Goal: Information Seeking & Learning: Learn about a topic

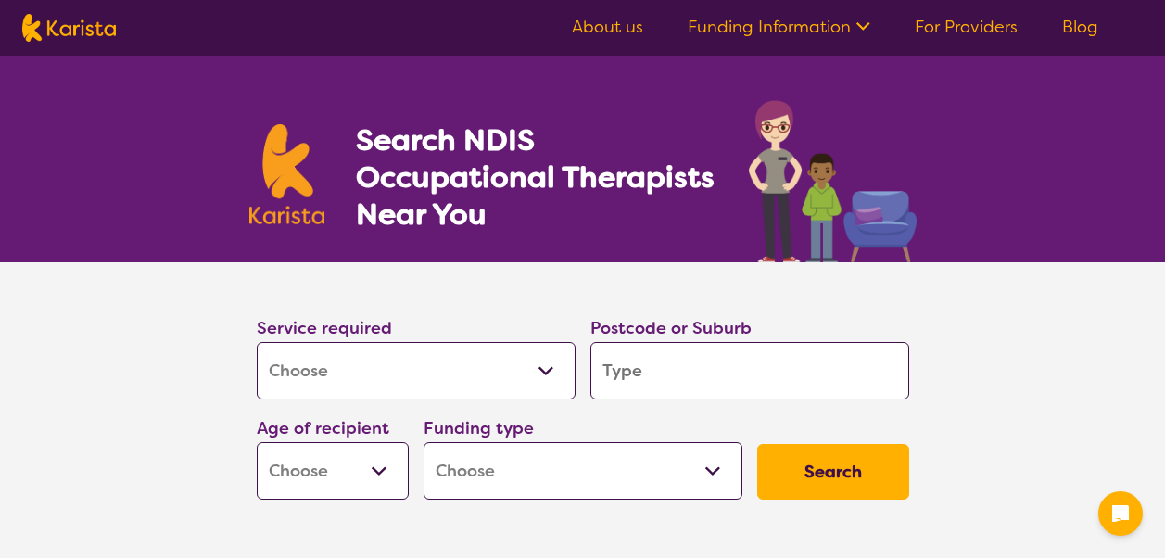
select select "[MEDICAL_DATA]"
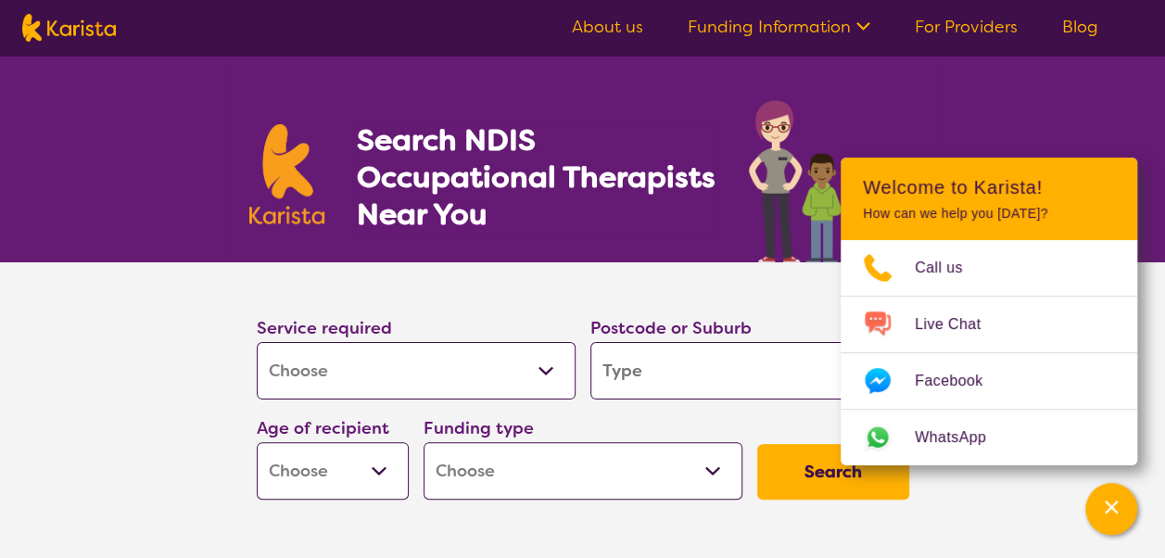
click at [670, 361] on input "search" at bounding box center [749, 370] width 319 height 57
type input "2"
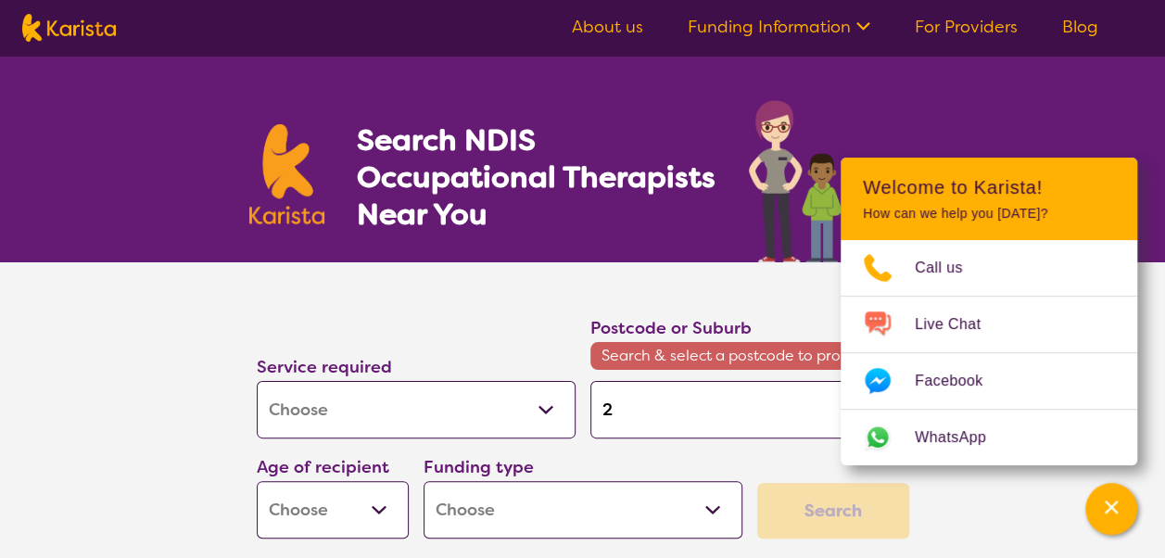
type input "24"
type input "244"
type input "2444"
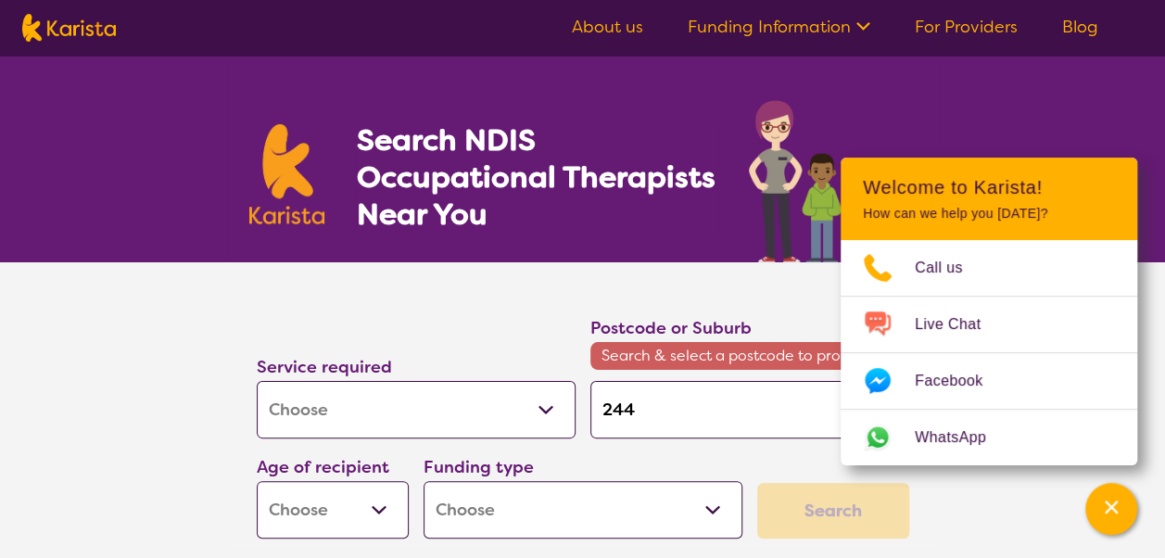
type input "2444"
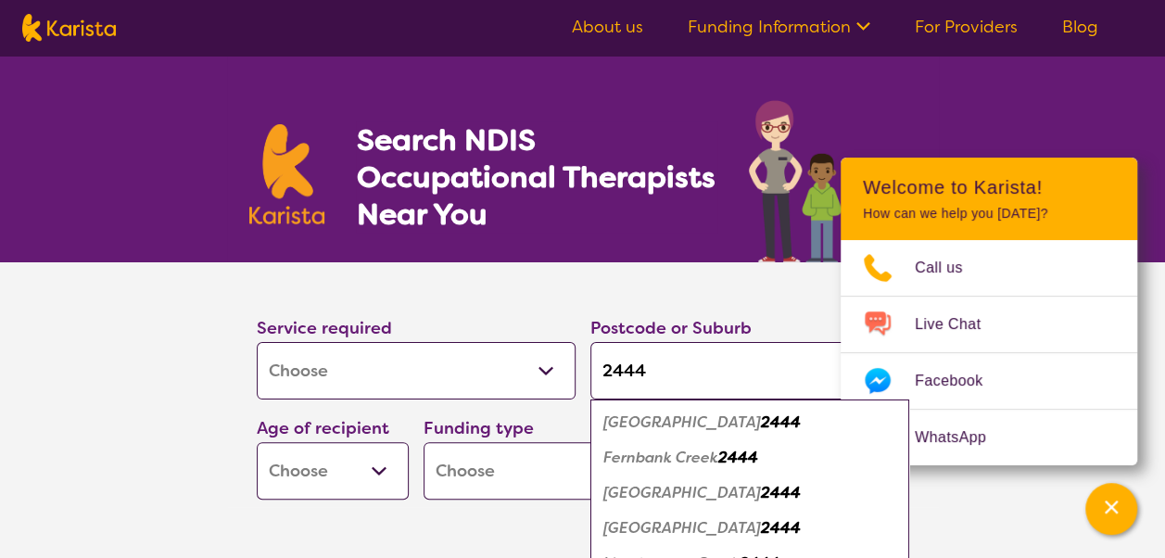
scroll to position [98, 0]
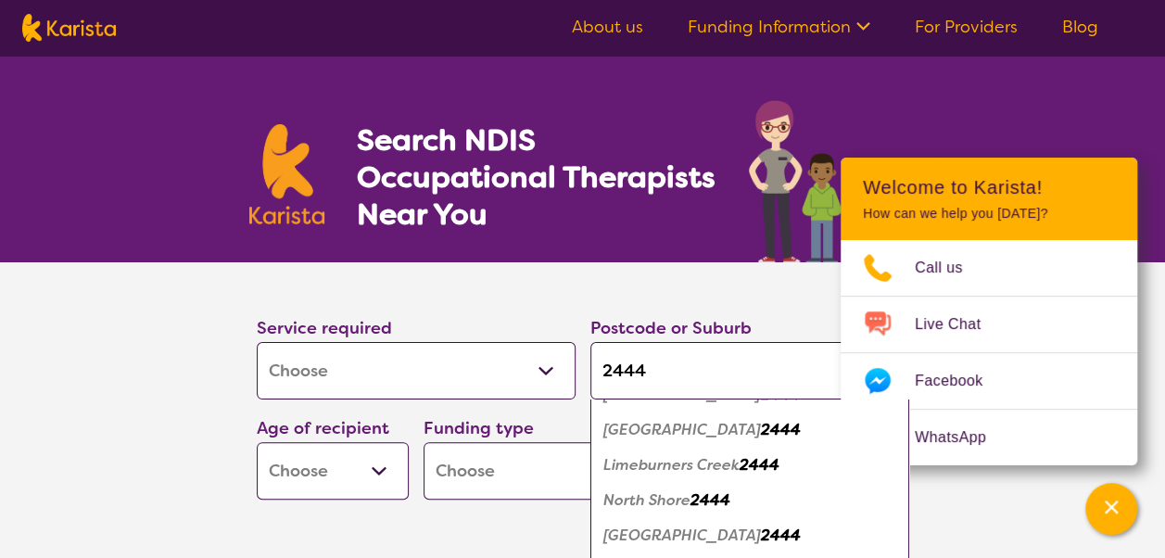
click at [761, 536] on em "2444" at bounding box center [781, 534] width 40 height 19
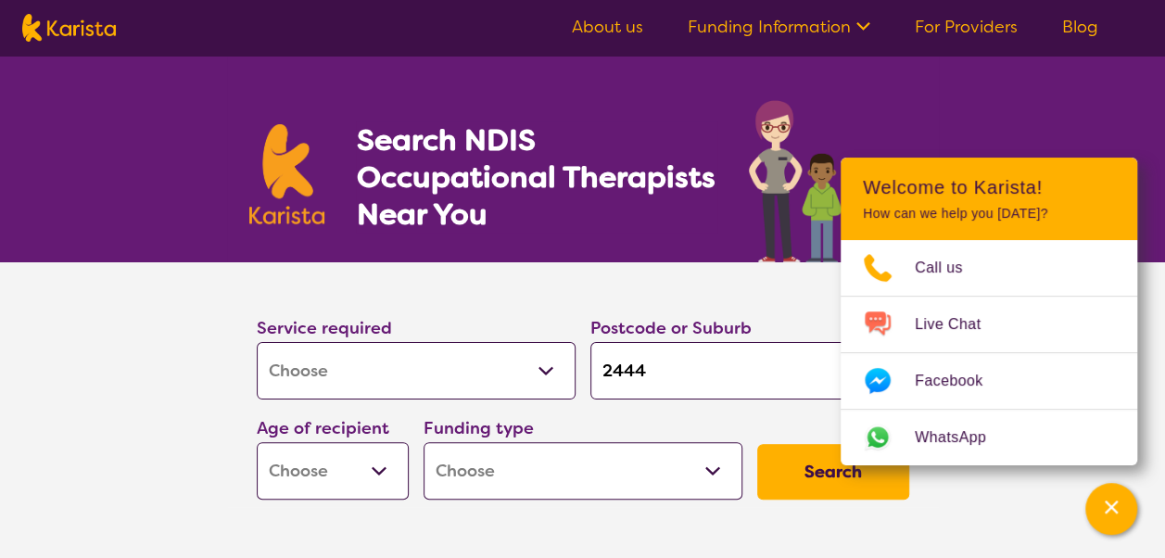
click at [756, 374] on input "2444" at bounding box center [749, 370] width 319 height 57
type input "2444"
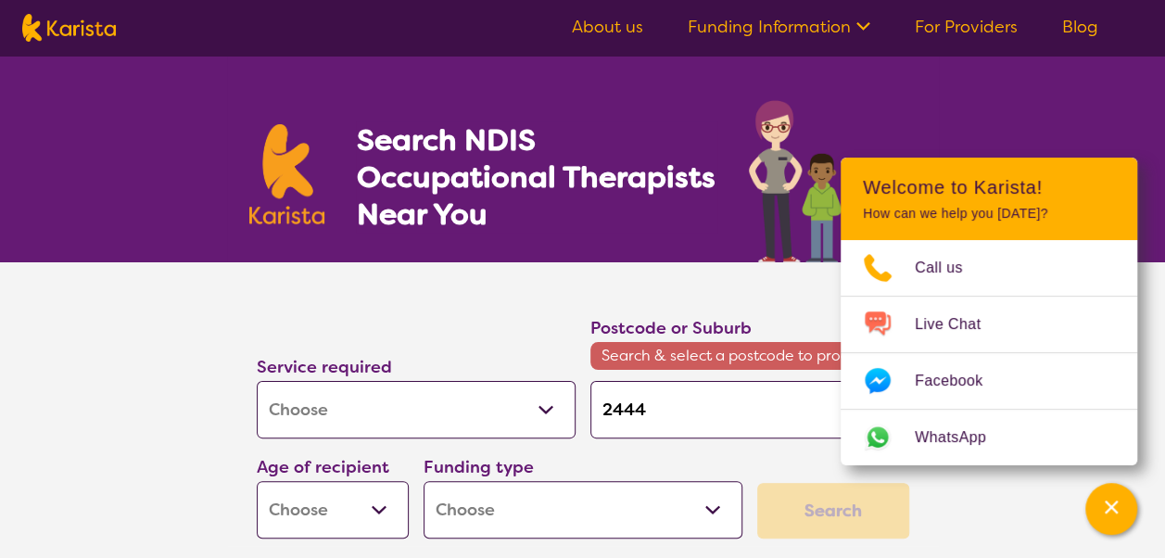
type input "2444"
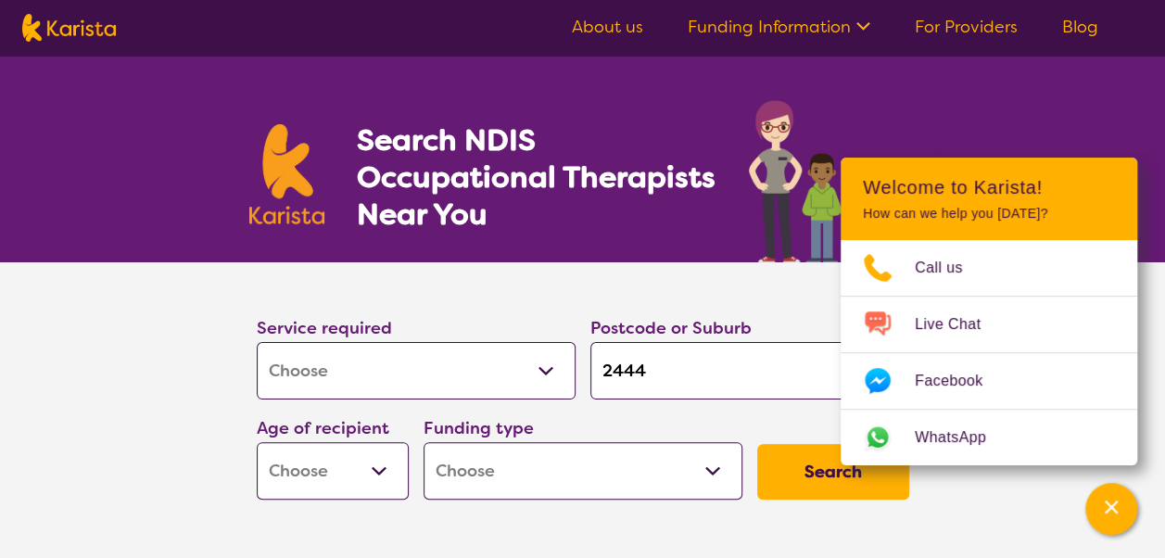
type input "244"
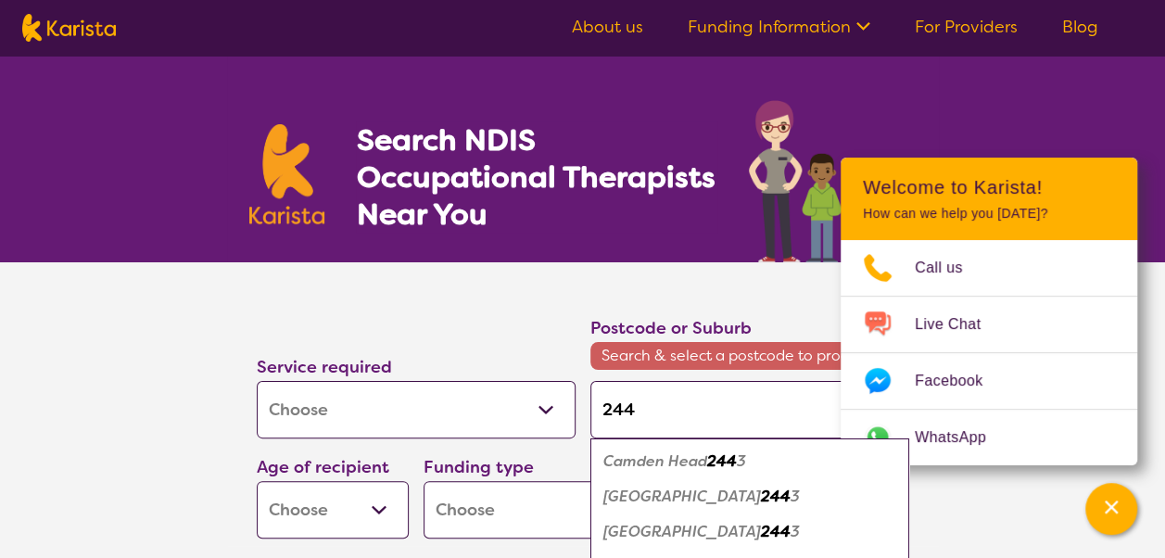
type input "2444"
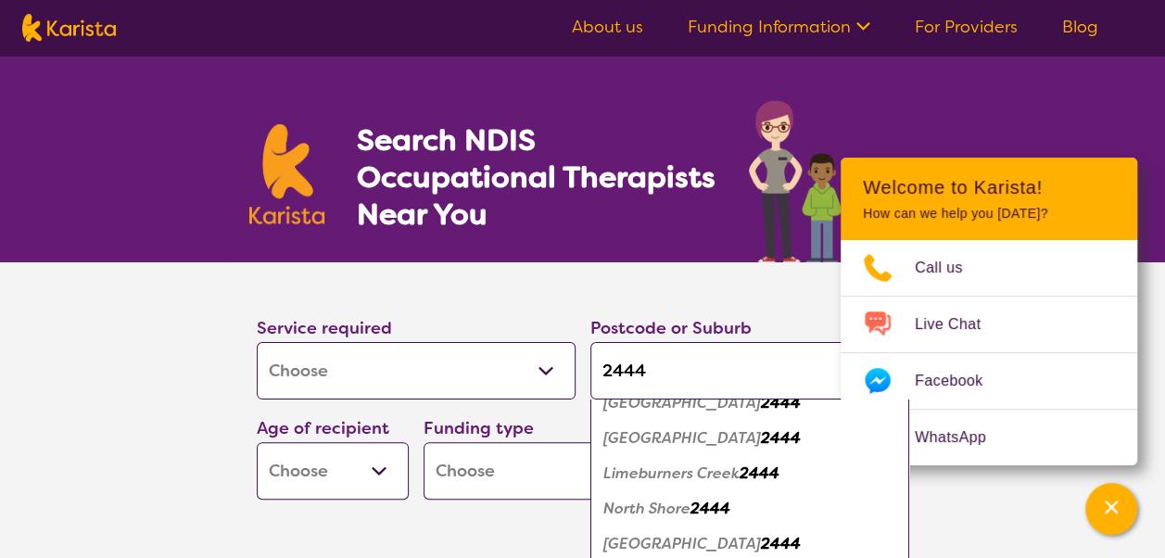
scroll to position [98, 0]
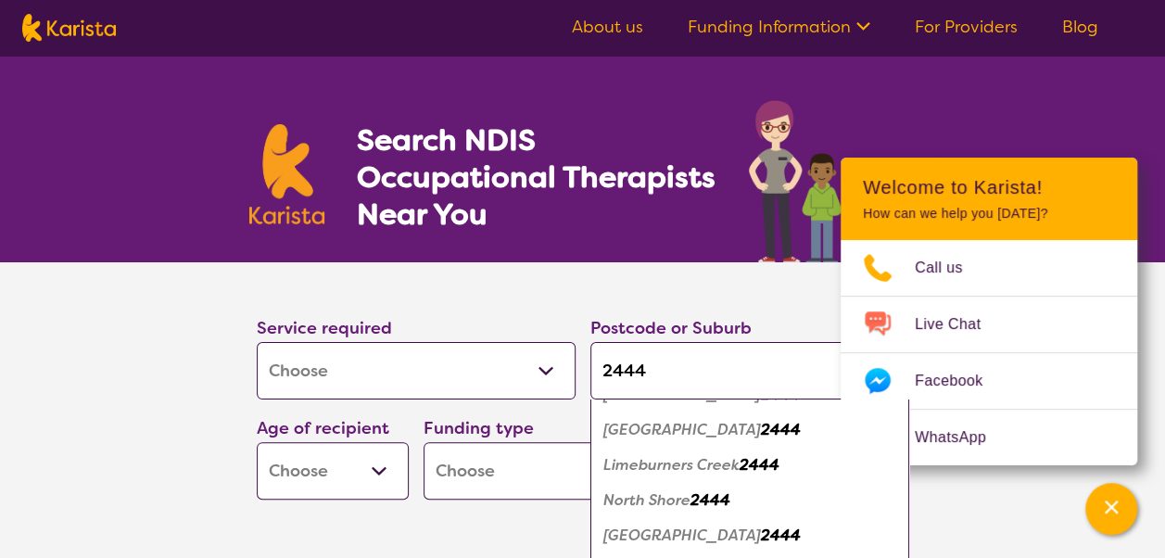
click at [761, 535] on em "2444" at bounding box center [781, 534] width 40 height 19
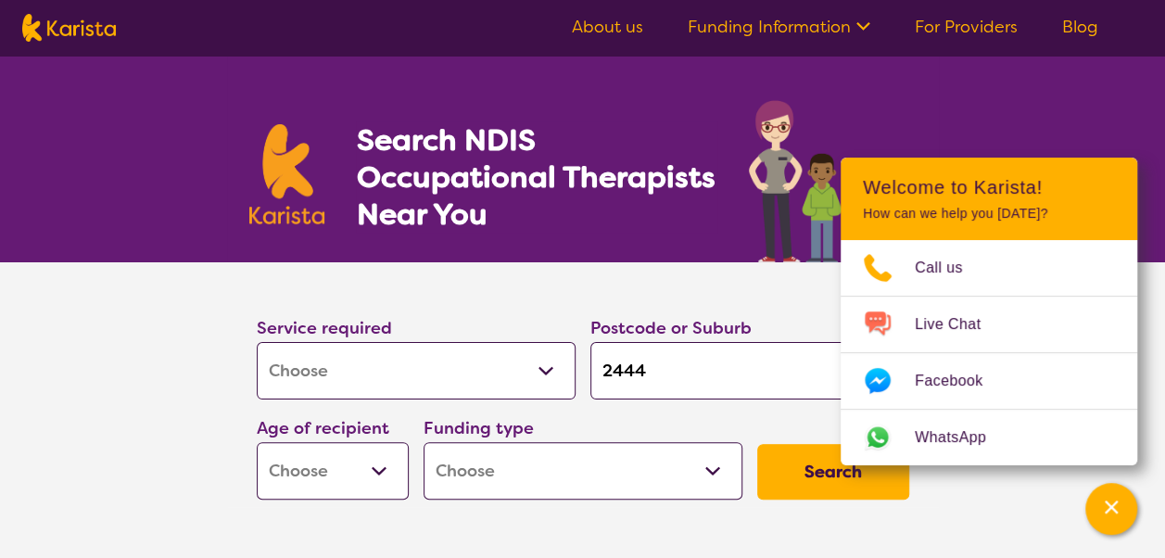
drag, startPoint x: 728, startPoint y: 380, endPoint x: 381, endPoint y: 397, distance: 347.8
click at [381, 397] on div "Service required Allied Health Assistant Assessment ([MEDICAL_DATA] or [MEDICAL…" at bounding box center [582, 407] width 667 height 200
type input "P"
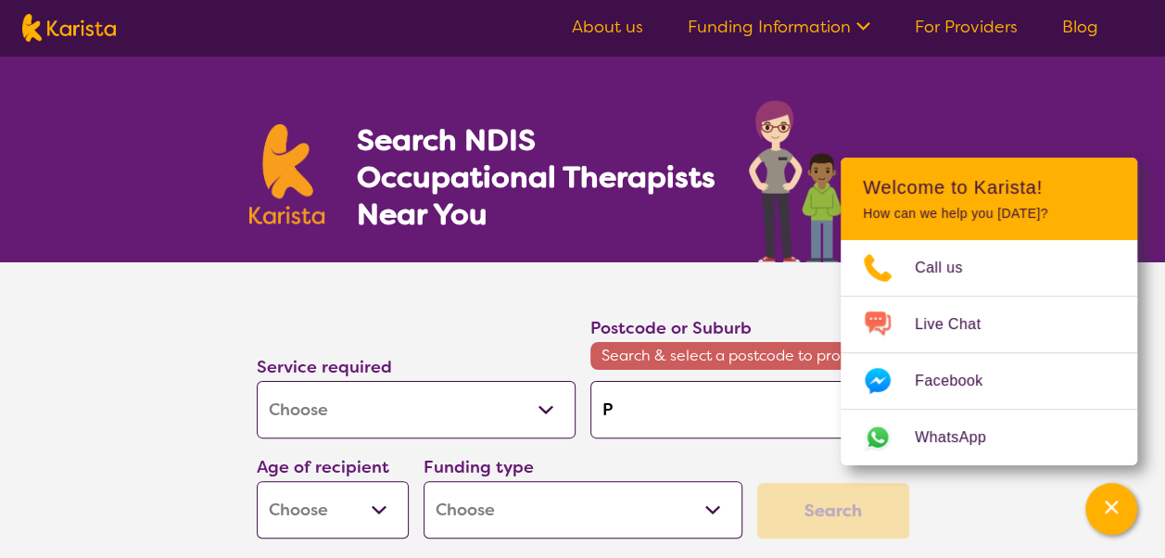
type input "Po"
type input "Por"
type input "Port"
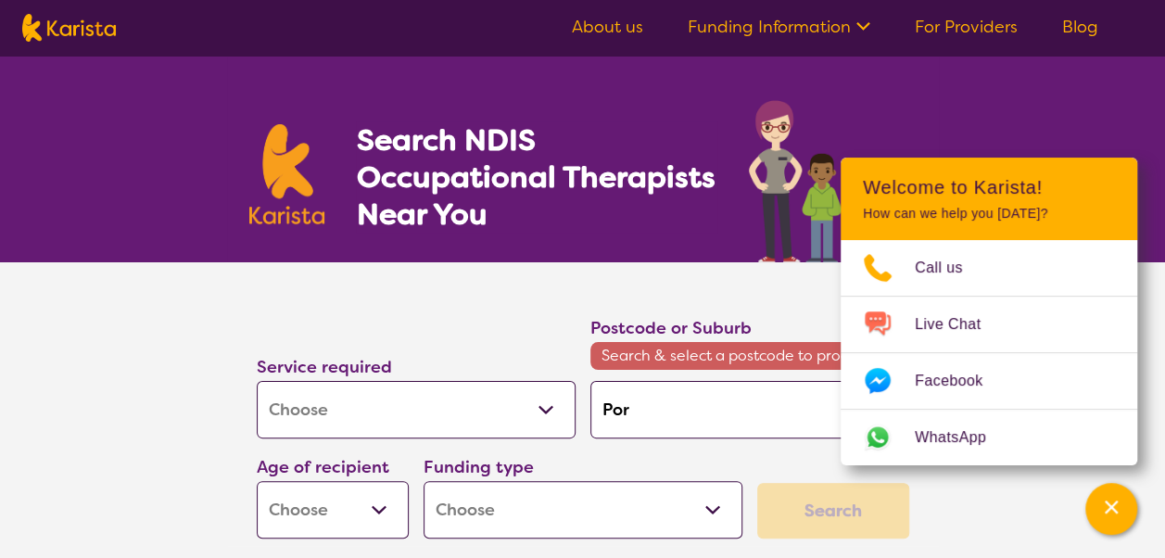
type input "Port"
type input "Port M"
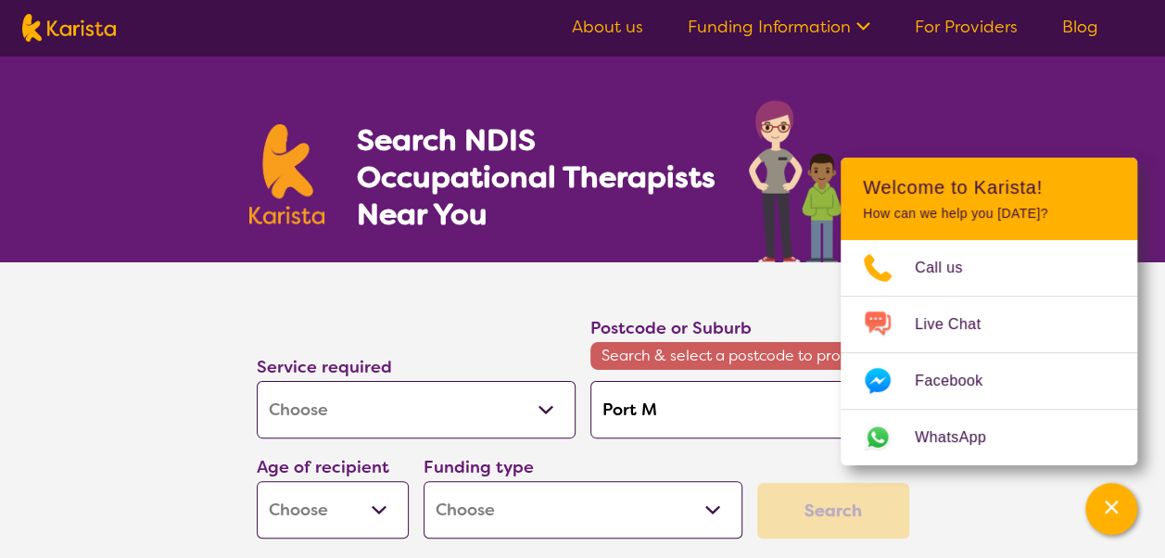
type input "[GEOGRAPHIC_DATA]"
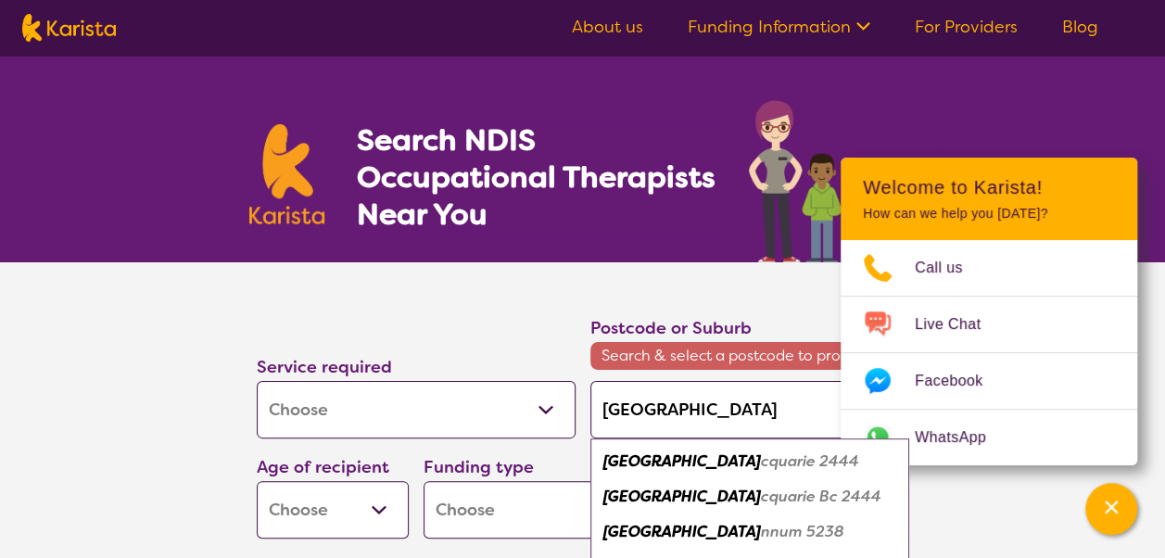
type input "Port Mac"
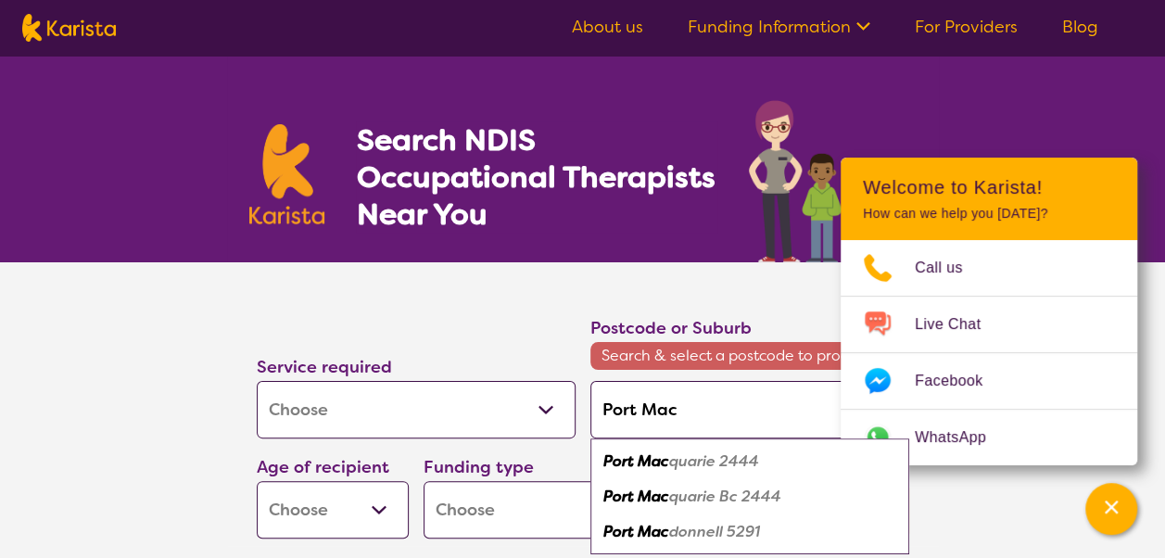
click at [641, 454] on em "Port Mac" at bounding box center [636, 460] width 66 height 19
type input "2444"
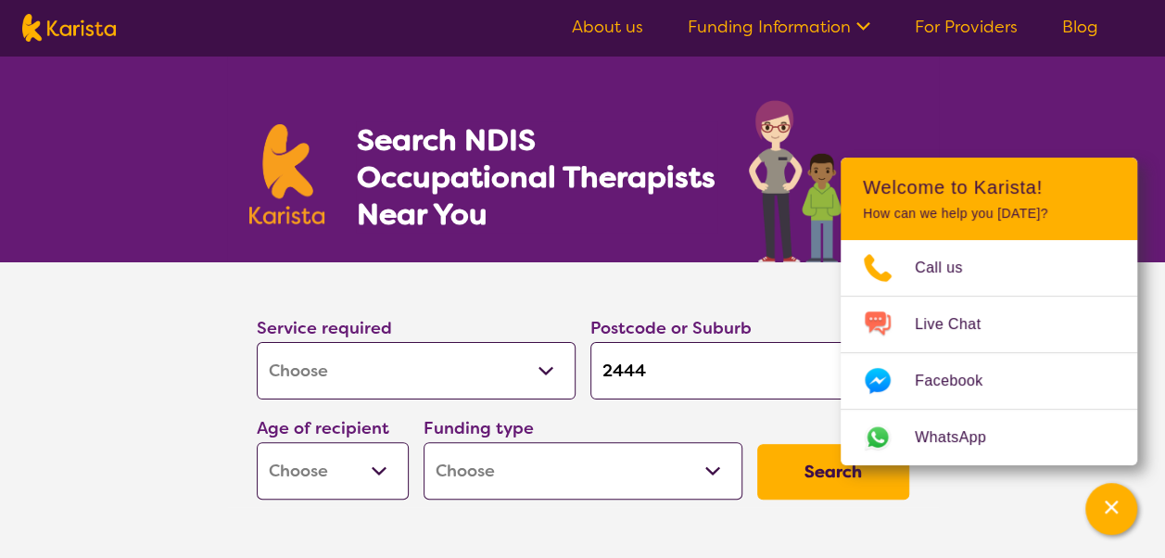
click at [704, 380] on input "2444" at bounding box center [749, 370] width 319 height 57
type input "244"
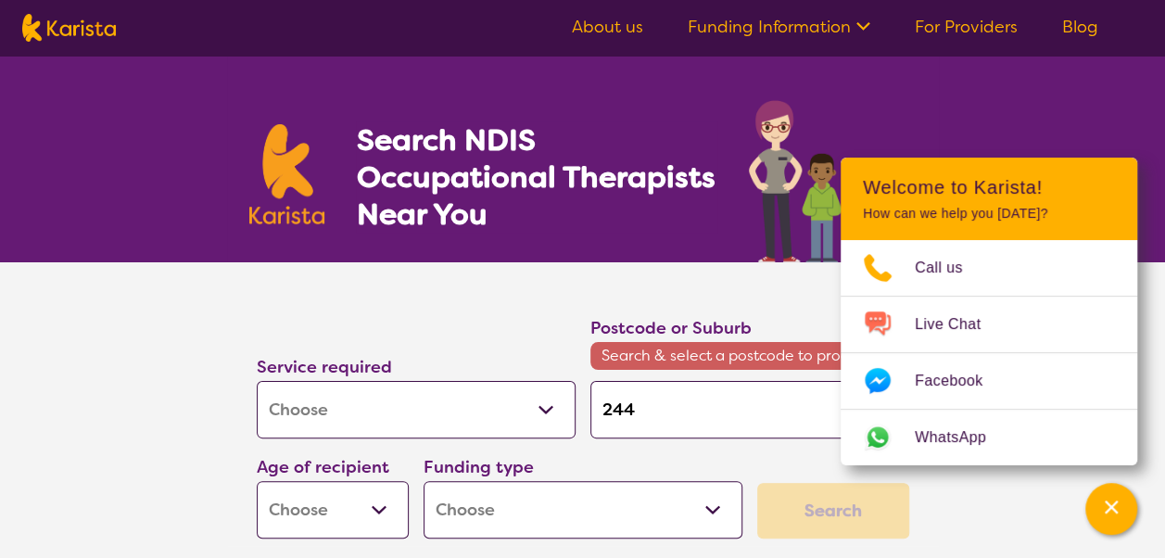
type input "24"
type input "2"
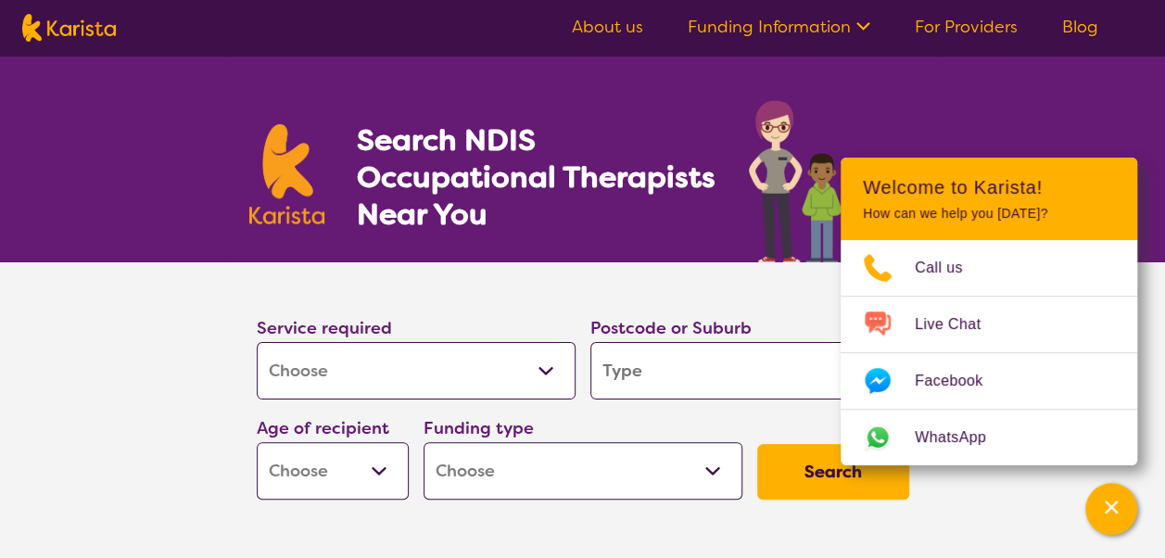
type input "P"
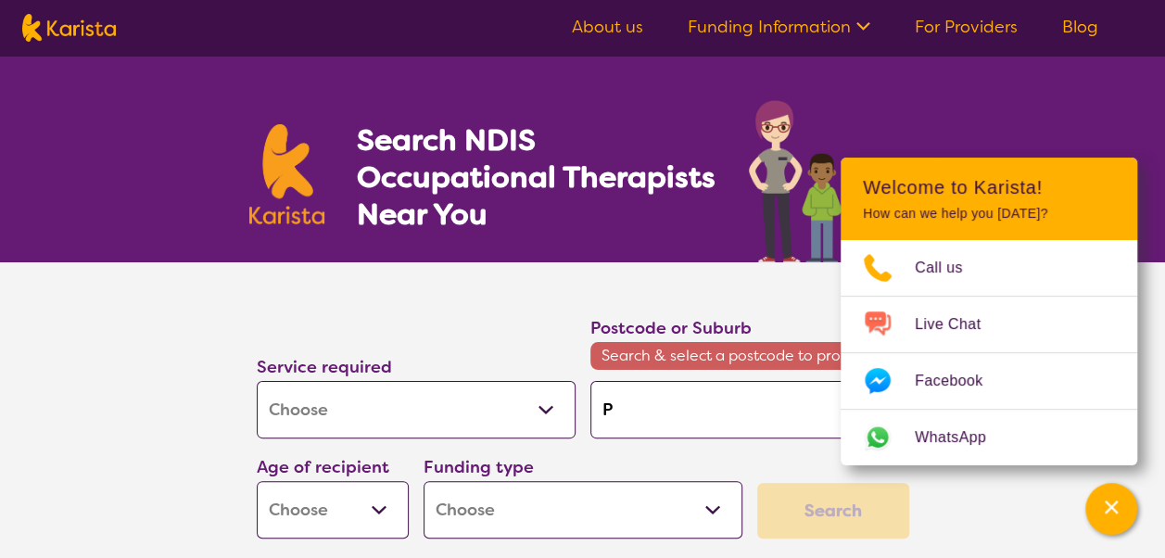
type input "Po"
type input "Por"
type input "Port"
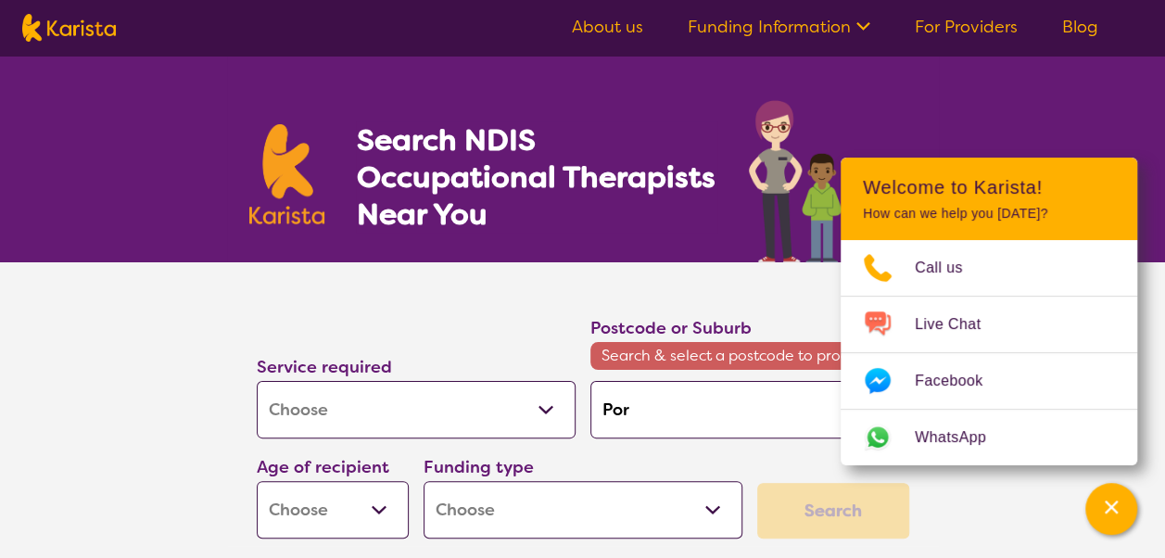
type input "Port"
type input "Port M"
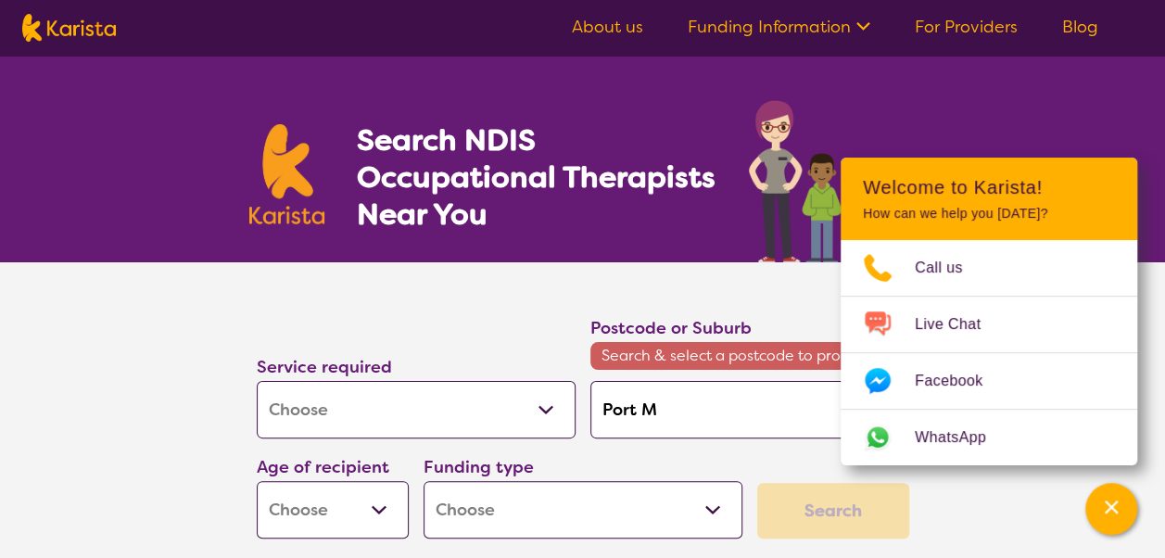
type input "[GEOGRAPHIC_DATA]"
type input "Port Mac"
type input "Port Macq"
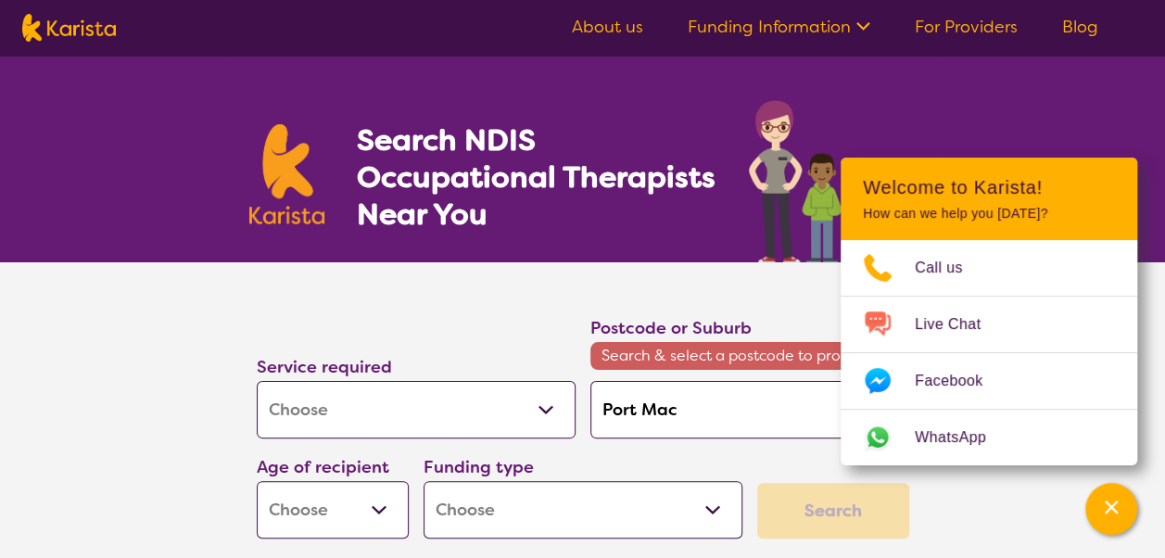
type input "Port Macq"
type input "Port Macqu"
type input "Port Macqua"
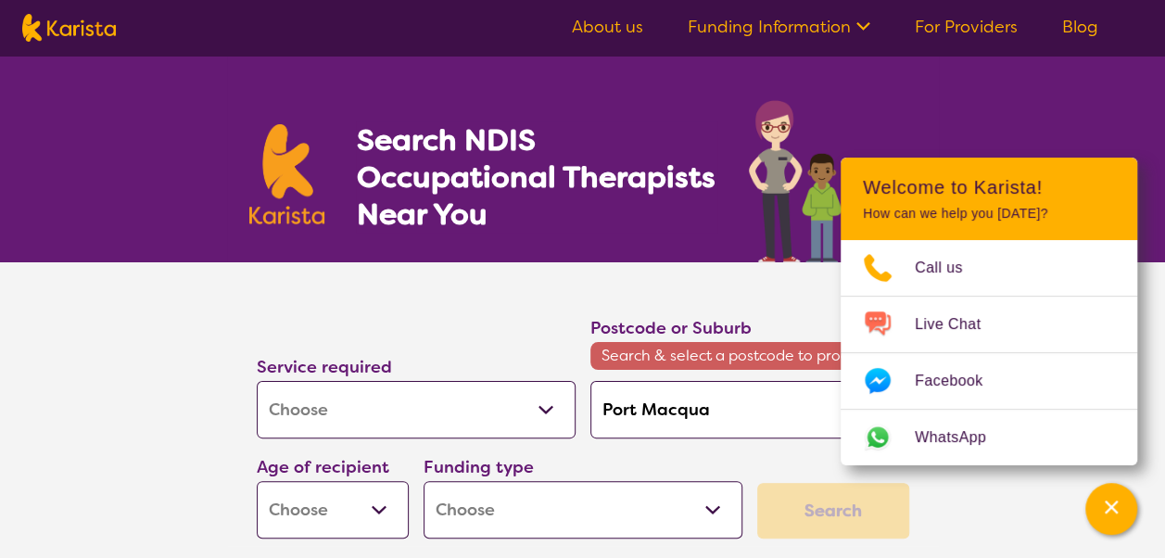
type input "Port Macquar"
type input "Port Macquari"
type input "[GEOGRAPHIC_DATA]"
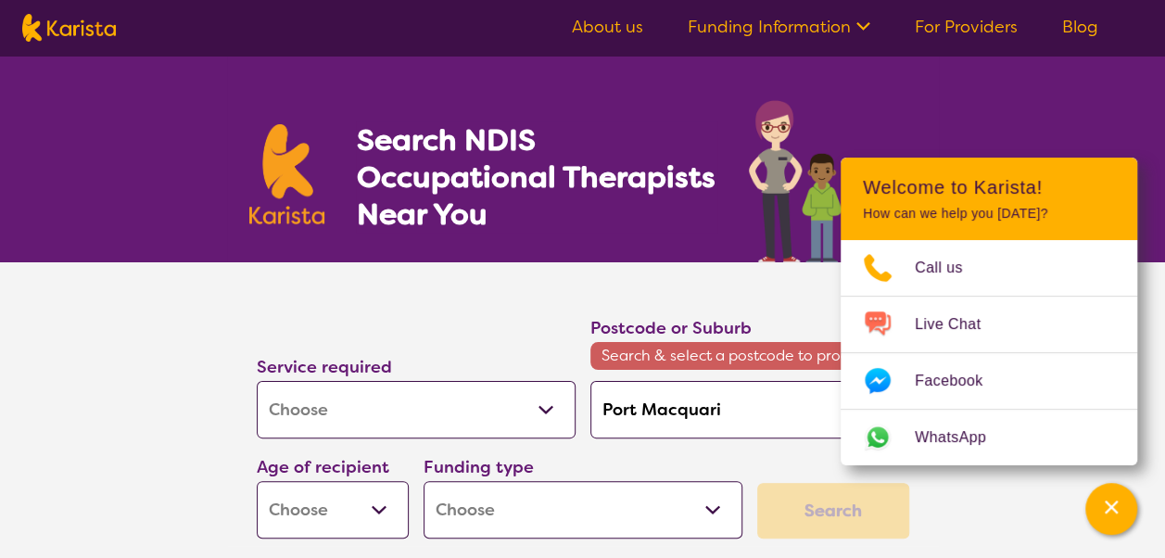
type input "[GEOGRAPHIC_DATA]"
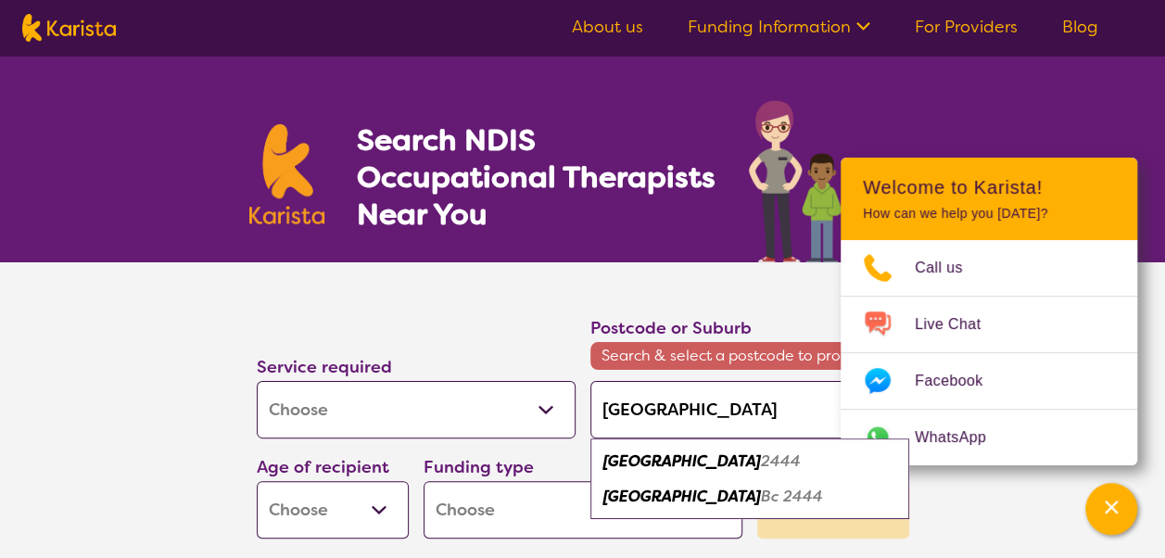
click at [696, 458] on em "[GEOGRAPHIC_DATA]" at bounding box center [682, 460] width 158 height 19
type input "2444"
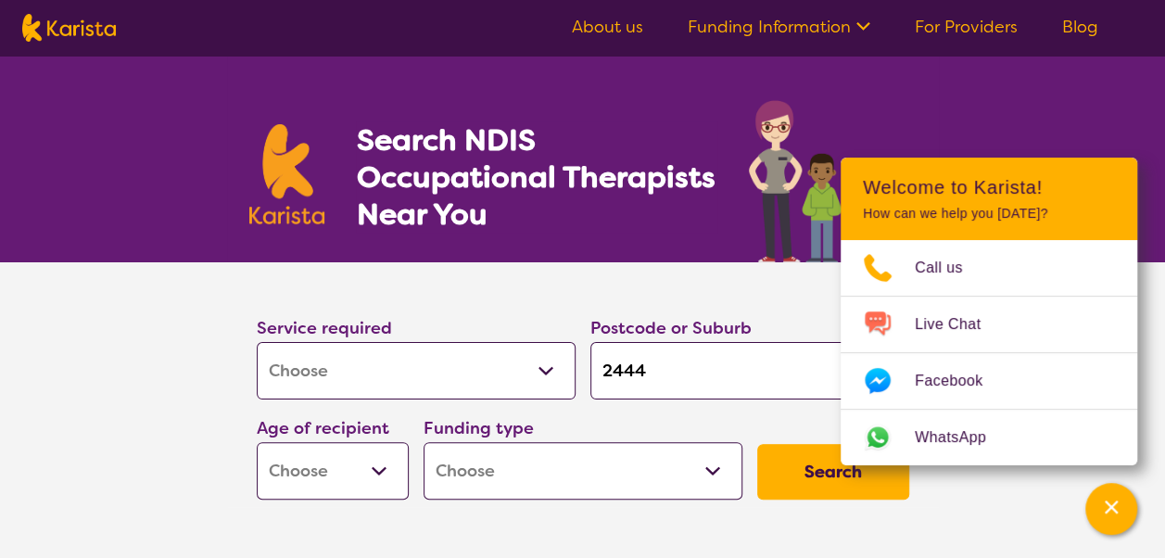
click at [365, 474] on select "Early Childhood - 0 to 9 Child - 10 to 11 Adolescent - 12 to 17 Adult - 18 to 6…" at bounding box center [333, 470] width 152 height 57
select select "AS"
click at [257, 442] on select "Early Childhood - 0 to 9 Child - 10 to 11 Adolescent - 12 to 17 Adult - 18 to 6…" at bounding box center [333, 470] width 152 height 57
select select "AS"
click at [800, 455] on button "Search" at bounding box center [833, 472] width 152 height 56
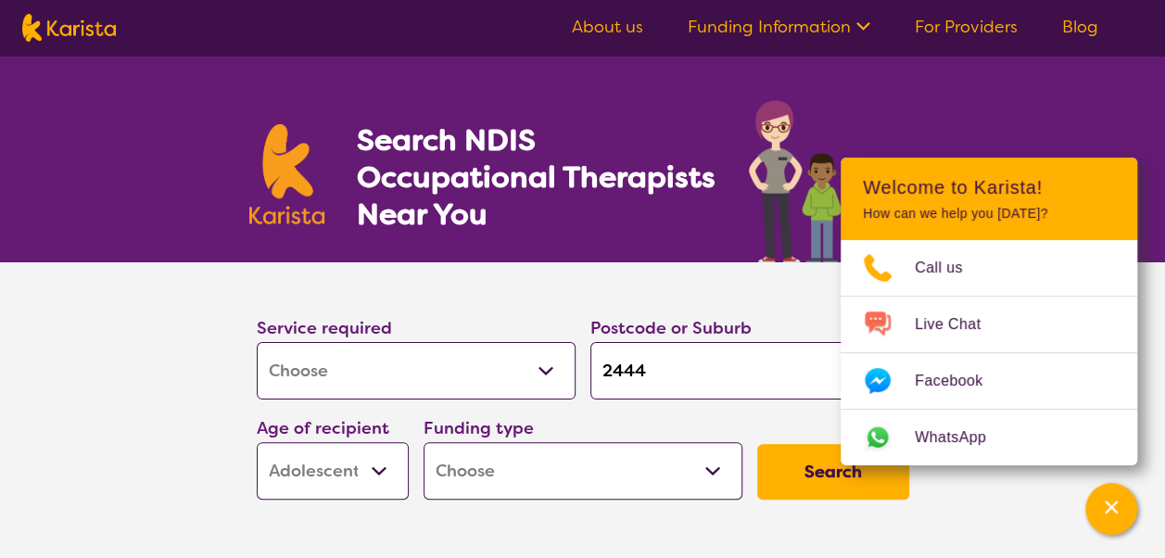
click at [649, 461] on select "Home Care Package (HCP) National Disability Insurance Scheme (NDIS) I don't know" at bounding box center [582, 470] width 319 height 57
select select "NDIS"
click at [423, 442] on select "Home Care Package (HCP) National Disability Insurance Scheme (NDIS) I don't know" at bounding box center [582, 470] width 319 height 57
select select "NDIS"
click at [820, 482] on button "Search" at bounding box center [833, 472] width 152 height 56
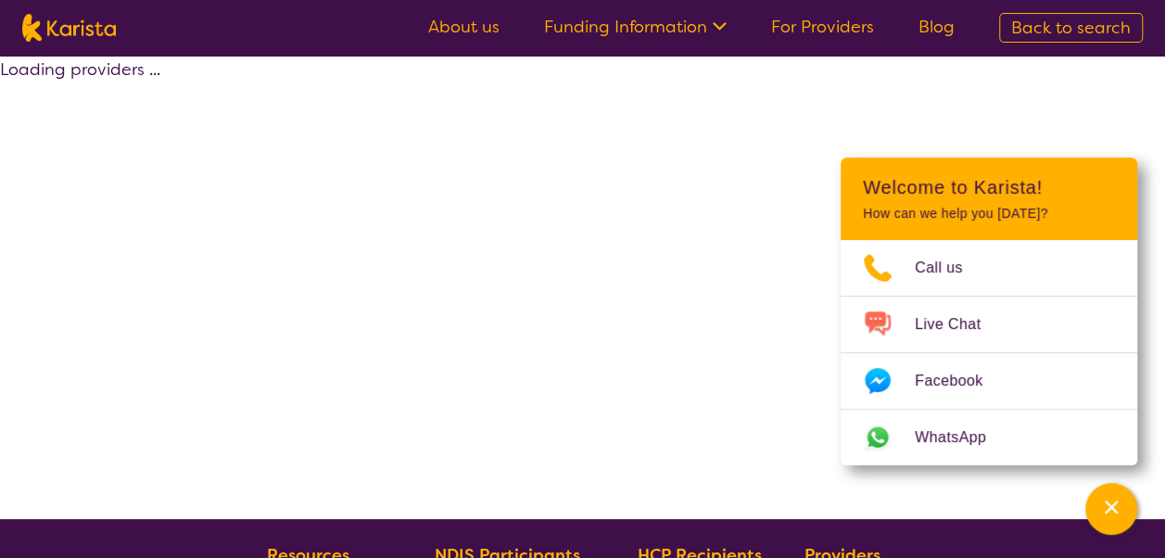
select select "by_score"
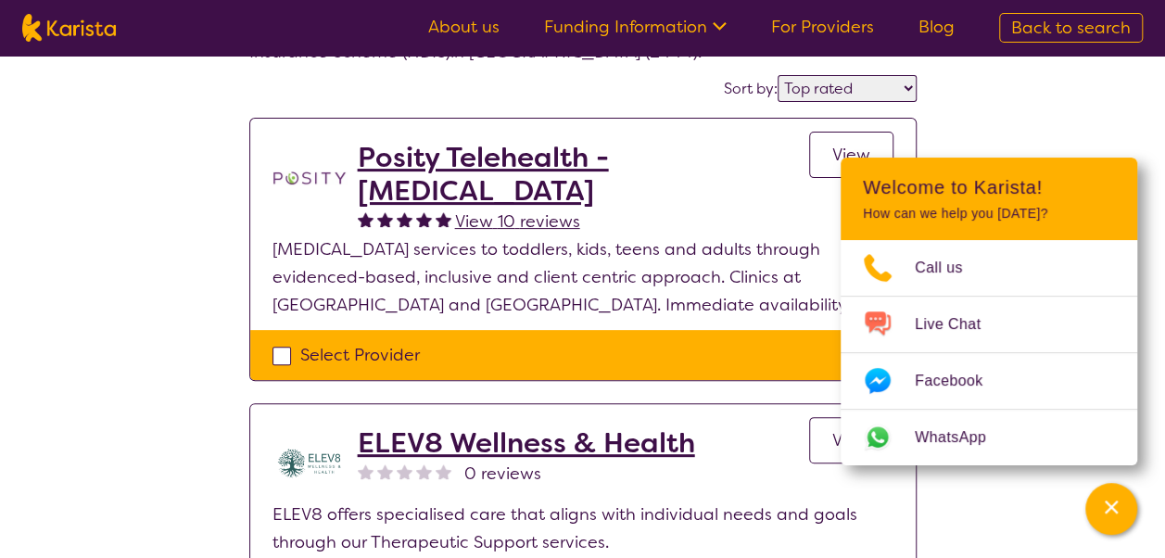
scroll to position [139, 0]
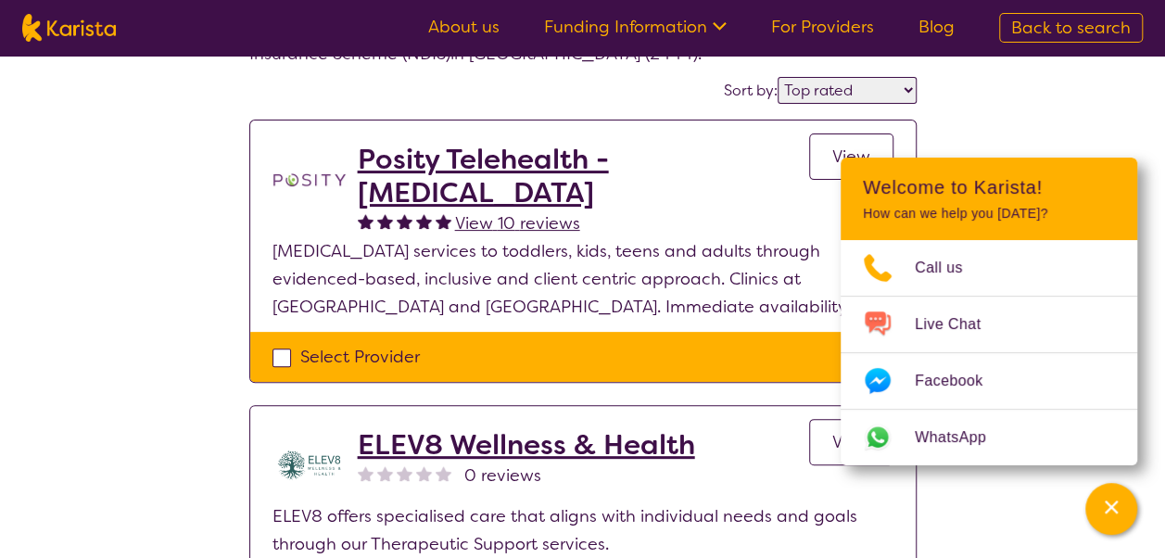
click at [458, 164] on h2 "Posity Telehealth - [MEDICAL_DATA]" at bounding box center [583, 176] width 451 height 67
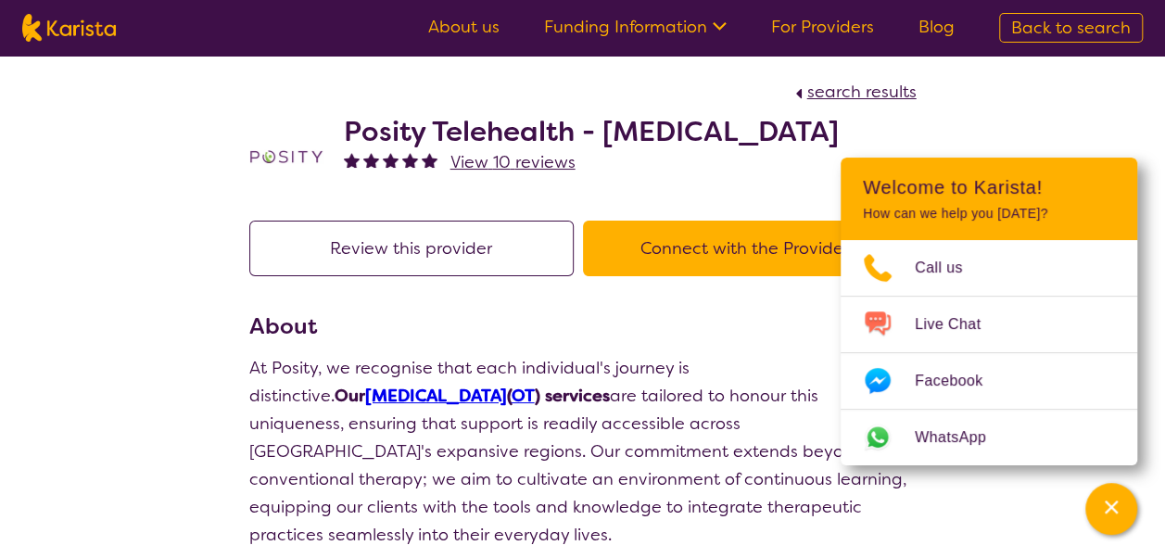
click at [771, 312] on h3 "About" at bounding box center [582, 325] width 667 height 33
click at [1114, 525] on div "Channel Menu" at bounding box center [1110, 508] width 37 height 41
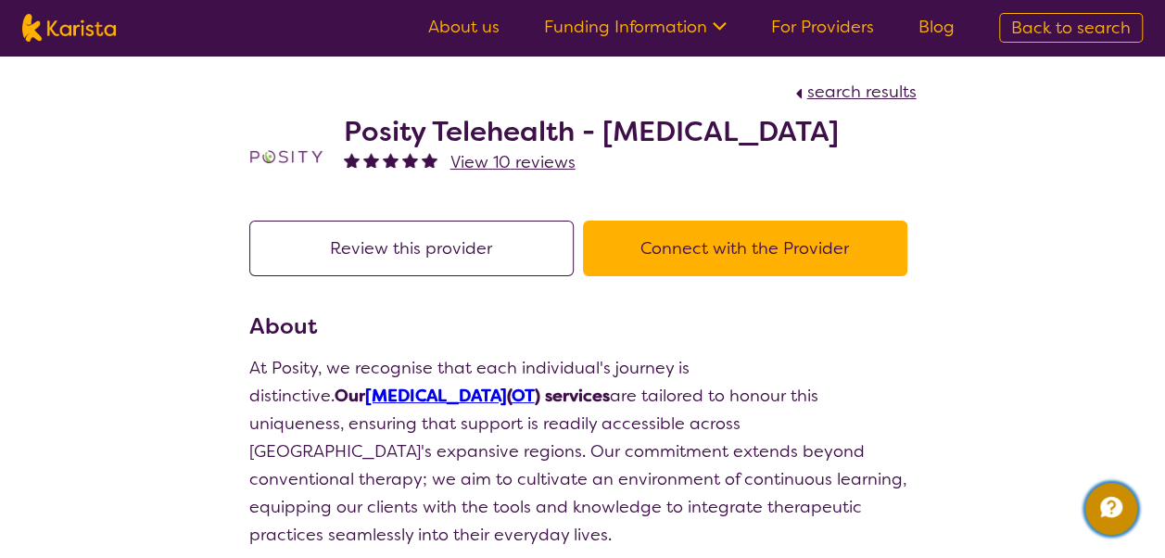
scroll to position [139, 0]
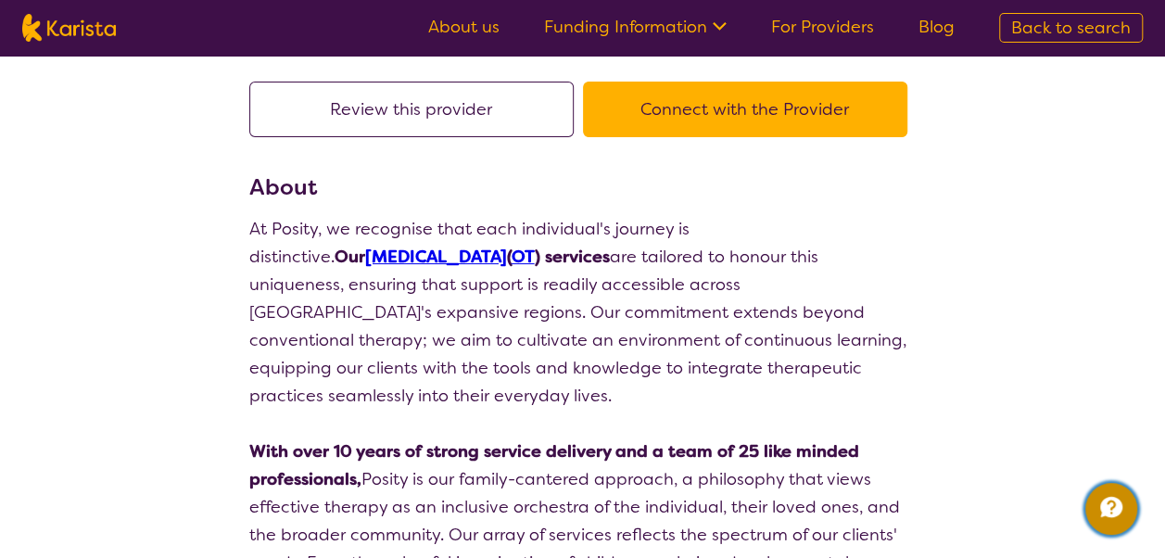
select select "by_score"
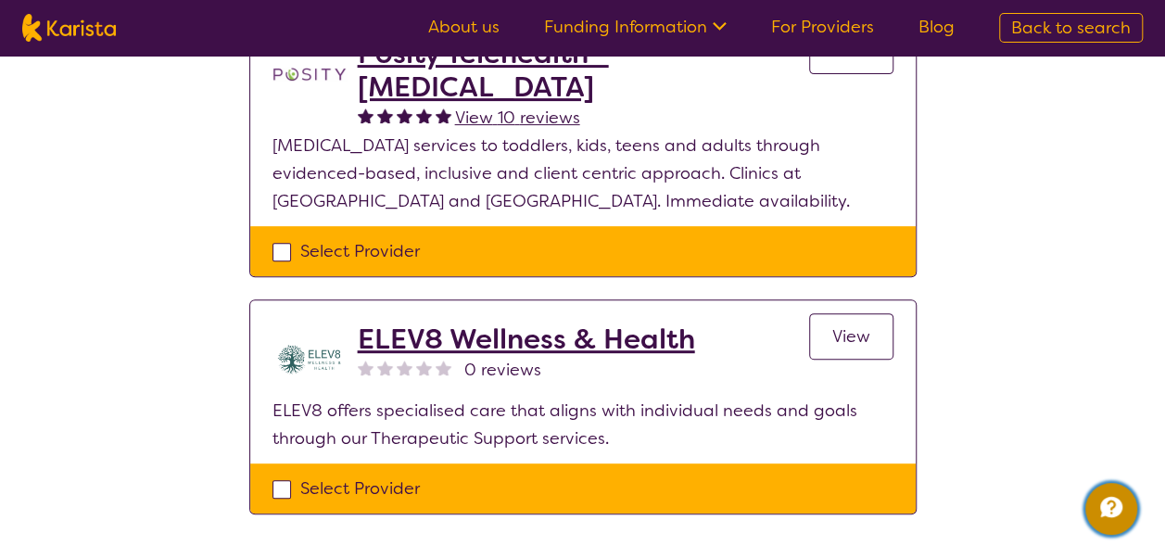
scroll to position [274, 0]
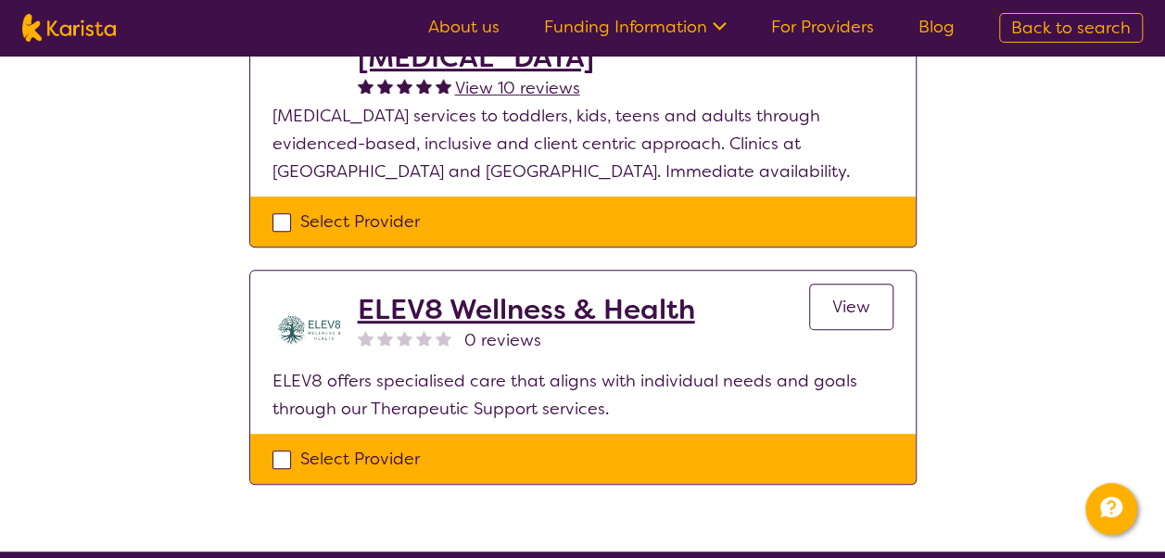
click at [623, 306] on h2 "ELEV8 Wellness & Health" at bounding box center [526, 309] width 337 height 33
